Goal: Task Accomplishment & Management: Manage account settings

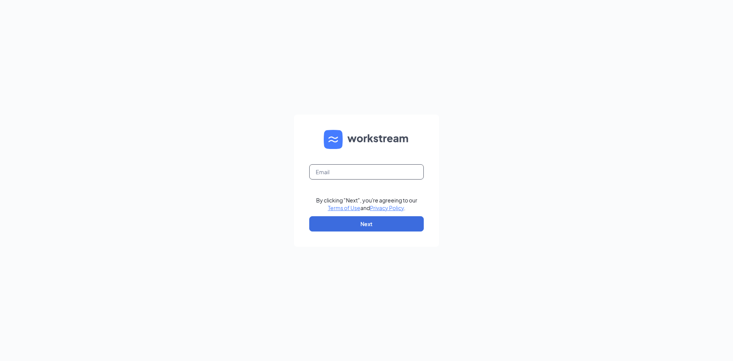
click at [383, 176] on input "text" at bounding box center [366, 171] width 115 height 15
type input "eg7704@gmail.com"
click at [360, 221] on button "Next" at bounding box center [366, 223] width 115 height 15
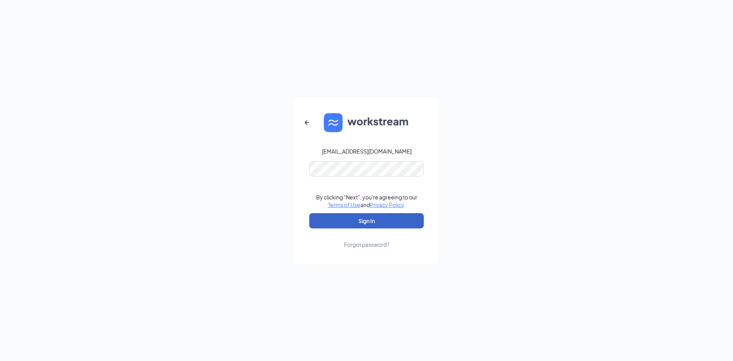
click at [362, 216] on button "Sign In" at bounding box center [366, 220] width 115 height 15
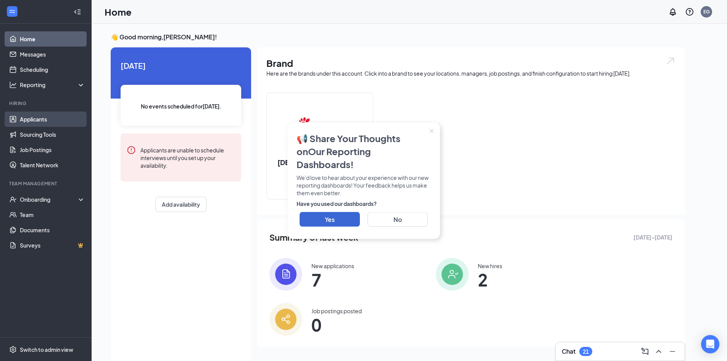
click at [43, 121] on link "Applicants" at bounding box center [52, 118] width 65 height 15
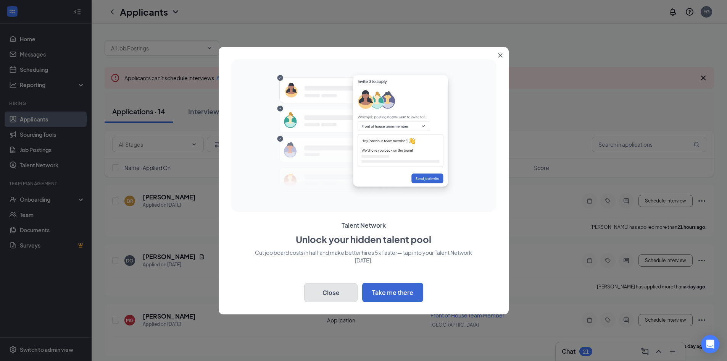
click at [320, 289] on button "Close" at bounding box center [330, 292] width 53 height 19
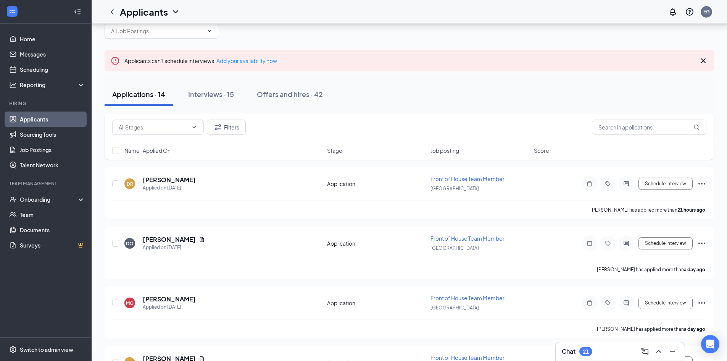
scroll to position [12, 0]
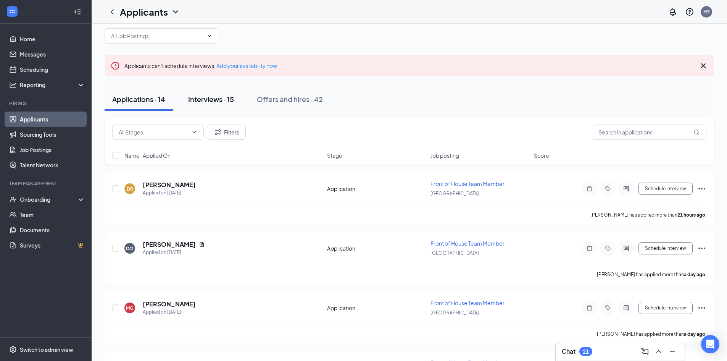
click at [210, 99] on div "Interviews · 15" at bounding box center [211, 99] width 46 height 10
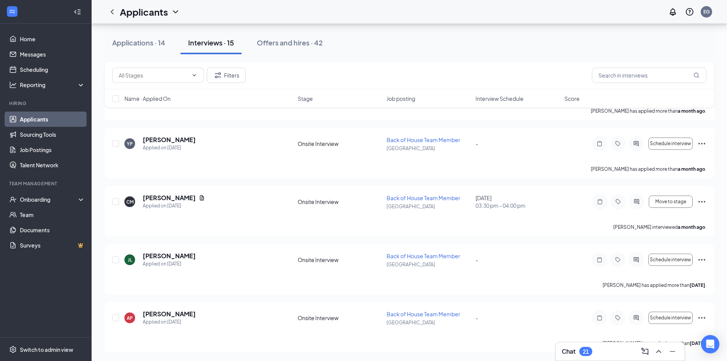
scroll to position [696, 0]
